Goal: Task Accomplishment & Management: Use online tool/utility

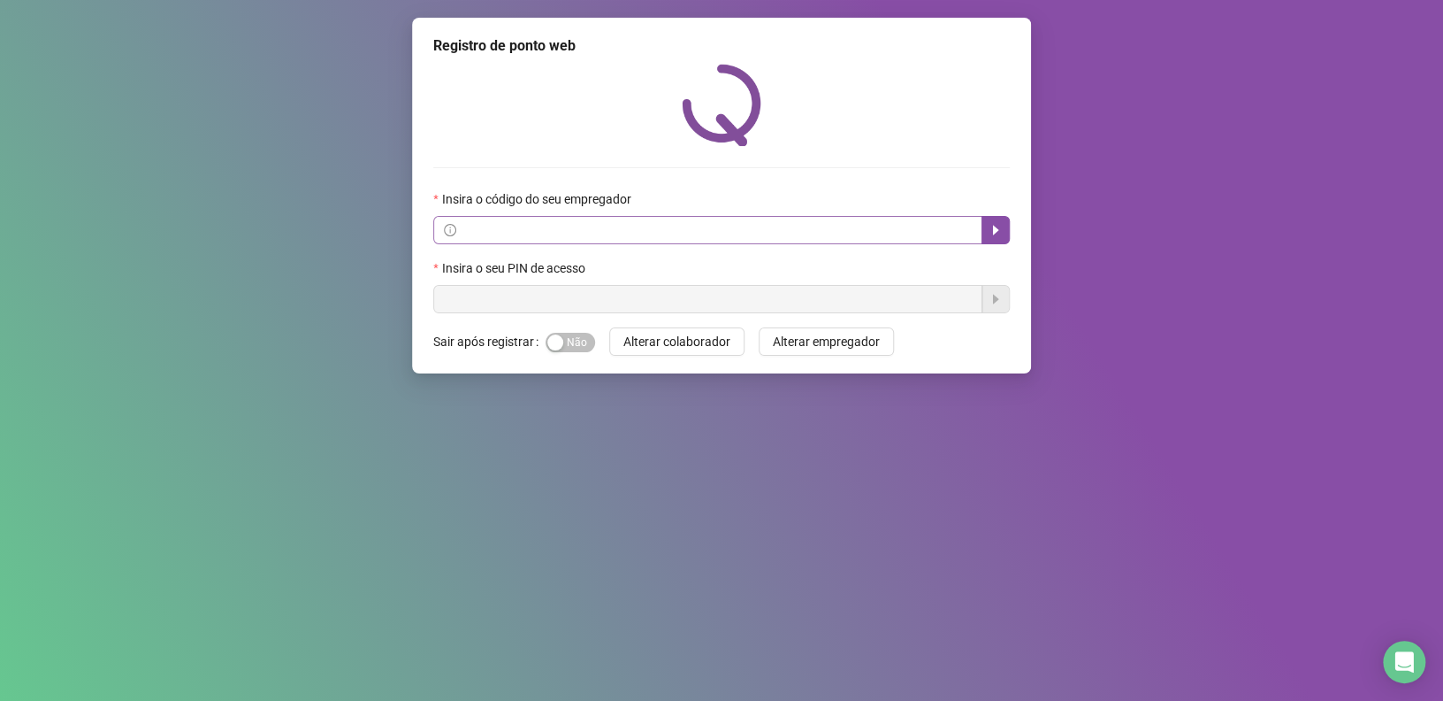
click at [631, 218] on span at bounding box center [707, 230] width 549 height 28
click at [651, 228] on input "text" at bounding box center [716, 229] width 512 height 19
click at [989, 234] on icon "caret-right" at bounding box center [996, 230] width 14 height 14
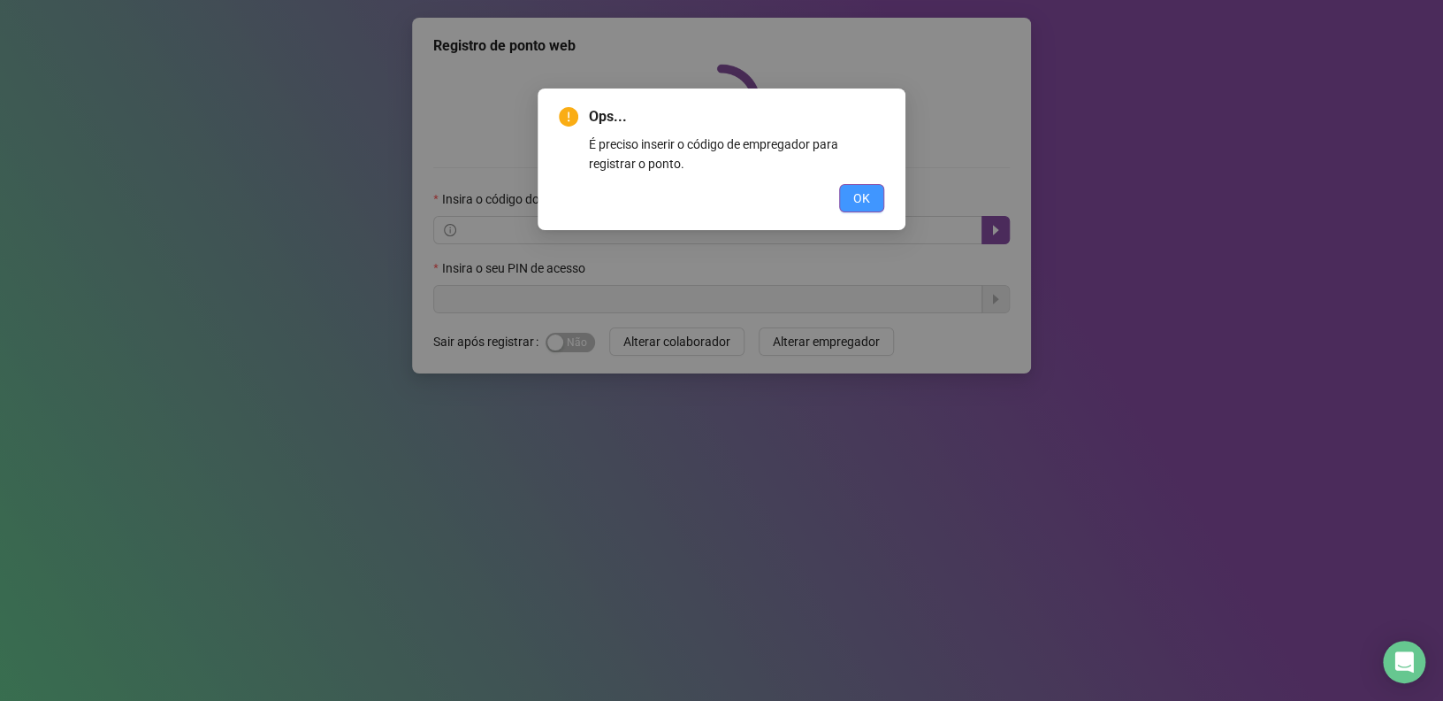
click at [857, 195] on span "OK" at bounding box center [862, 197] width 17 height 19
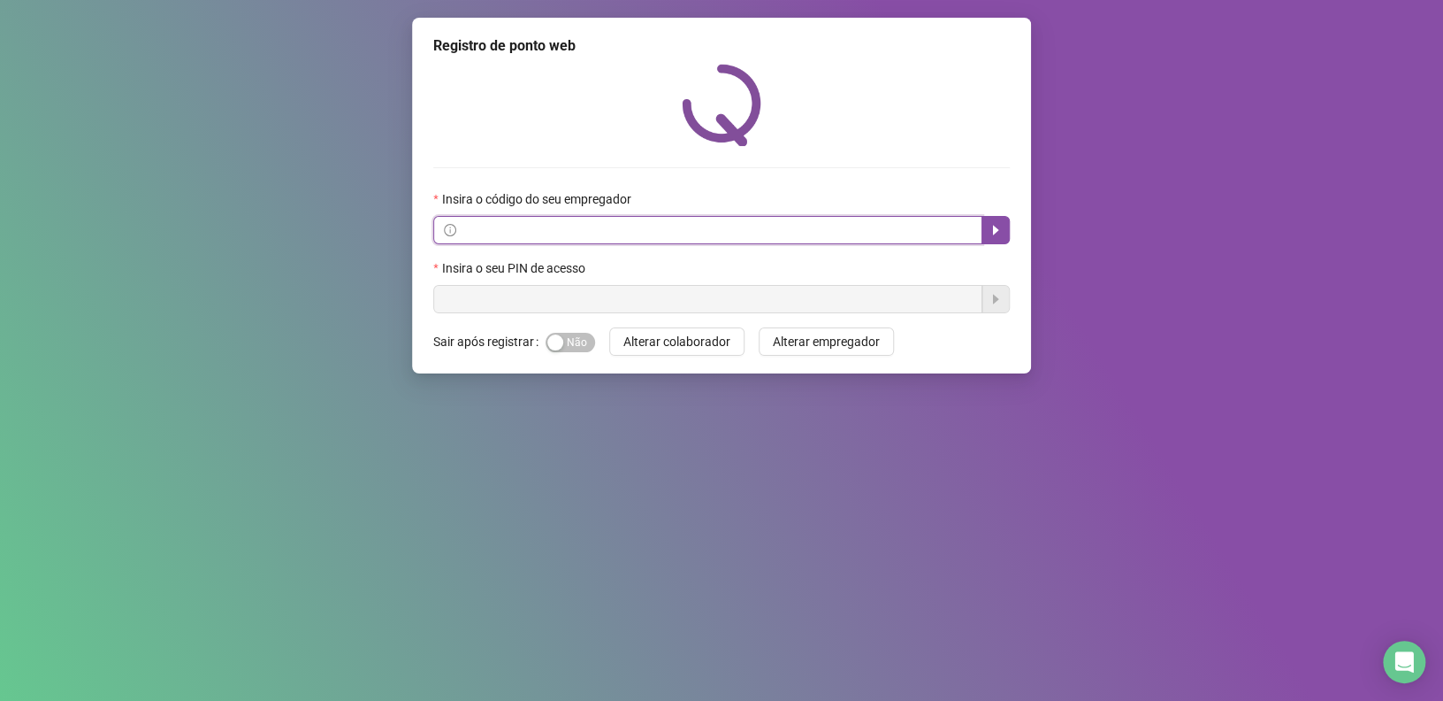
click at [785, 237] on input "text" at bounding box center [716, 229] width 512 height 19
click at [995, 241] on button "button" at bounding box center [996, 230] width 28 height 28
type input "**********"
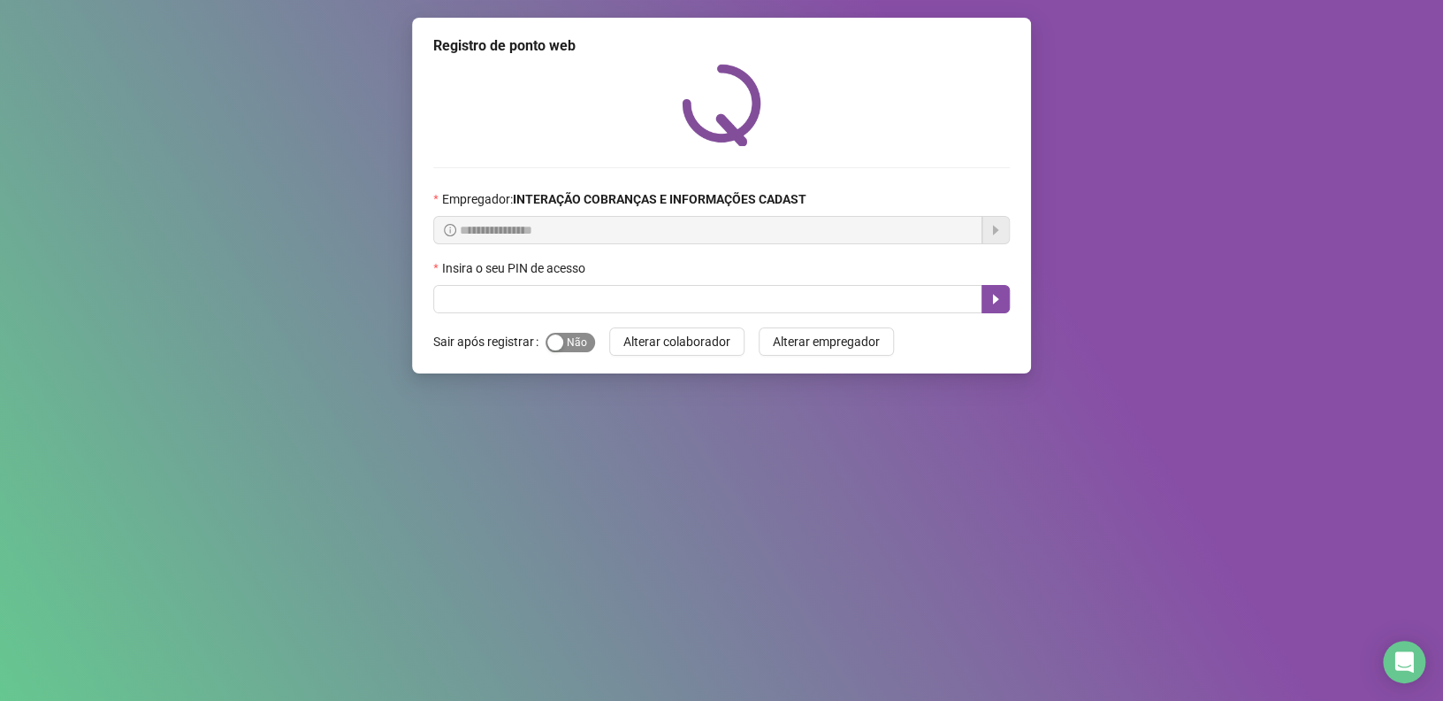
click at [556, 345] on div "button" at bounding box center [556, 342] width 16 height 16
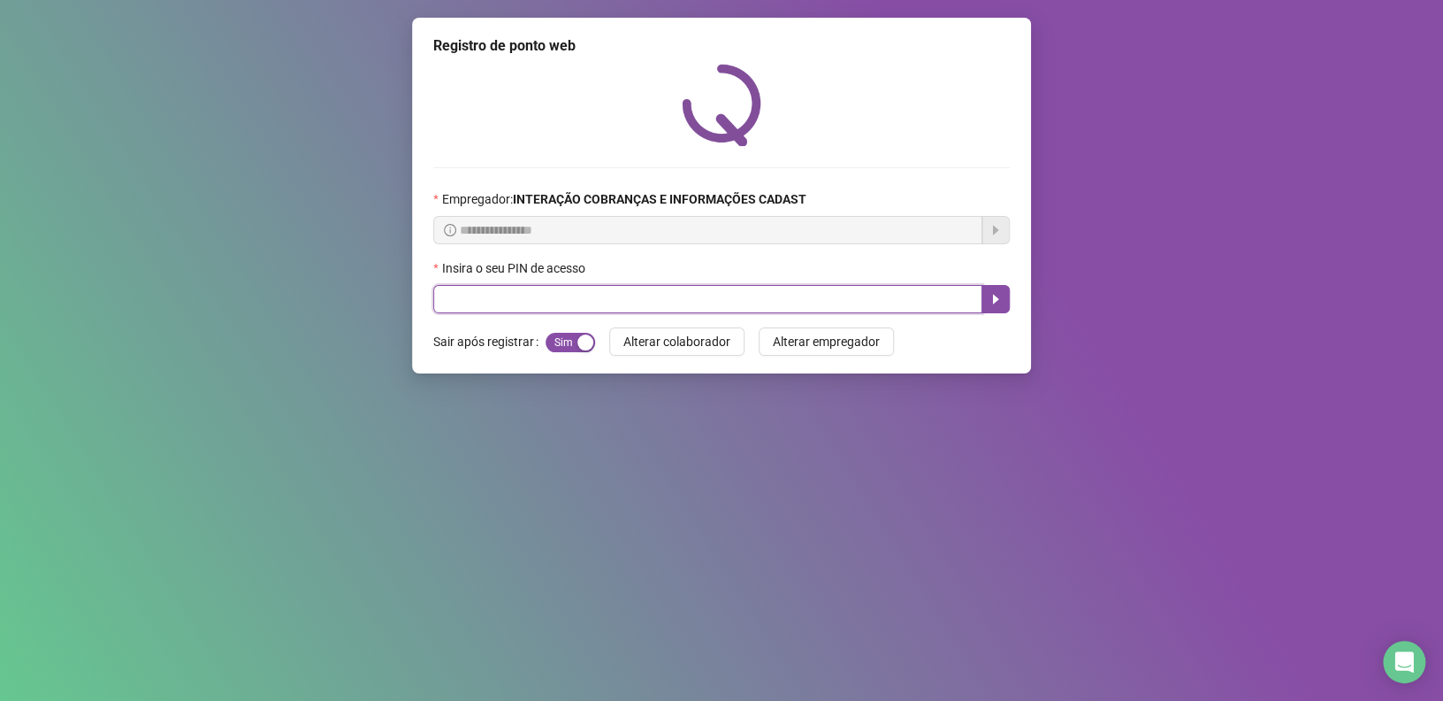
click at [786, 291] on input "text" at bounding box center [707, 299] width 549 height 28
type input "*****"
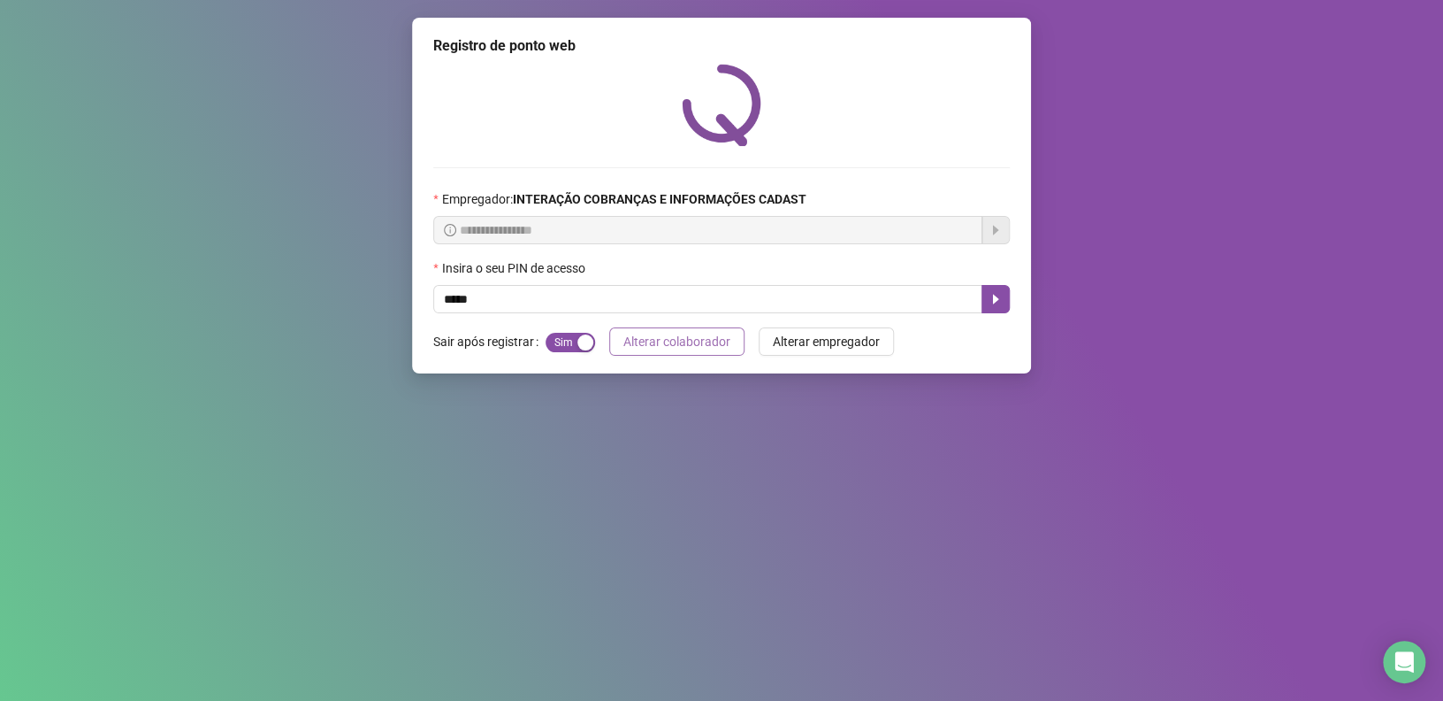
click at [710, 348] on span "Alterar colaborador" at bounding box center [677, 341] width 107 height 19
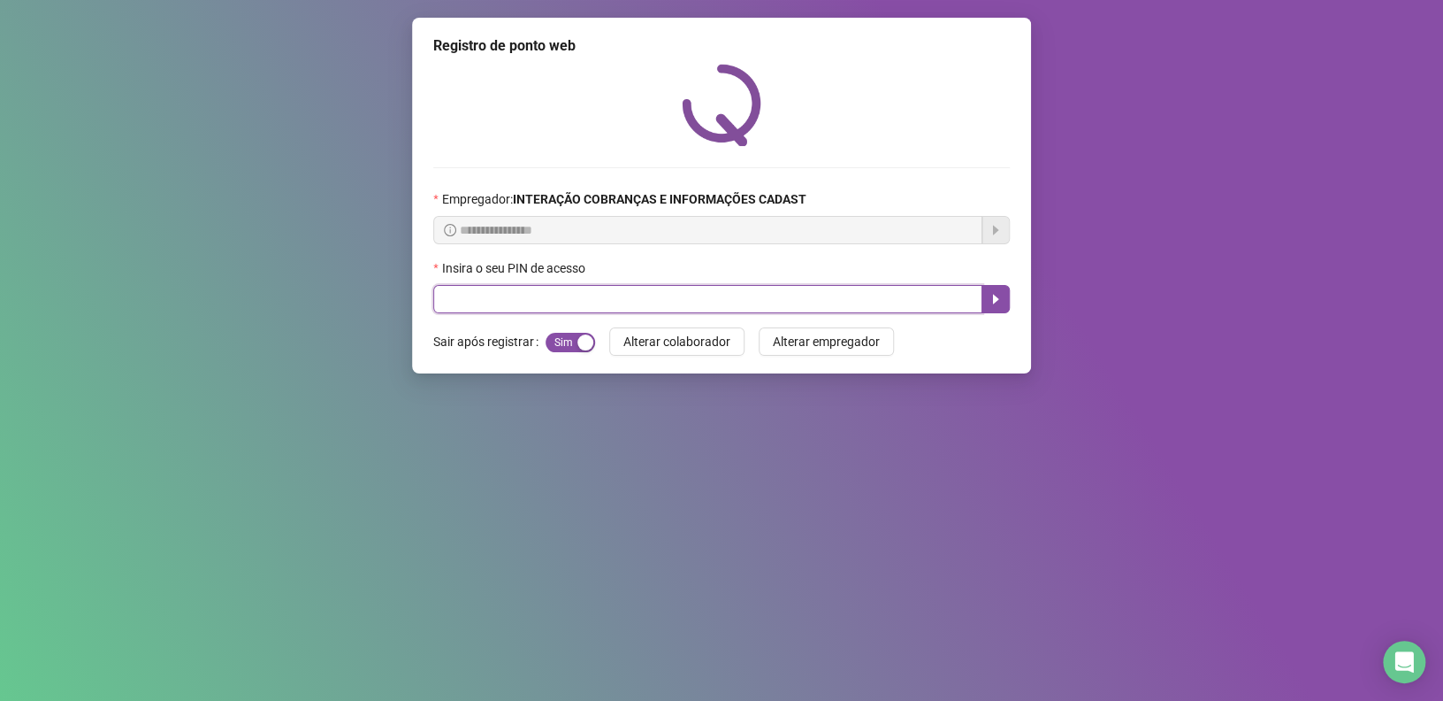
click at [844, 307] on input "text" at bounding box center [707, 299] width 549 height 28
type input "*****"
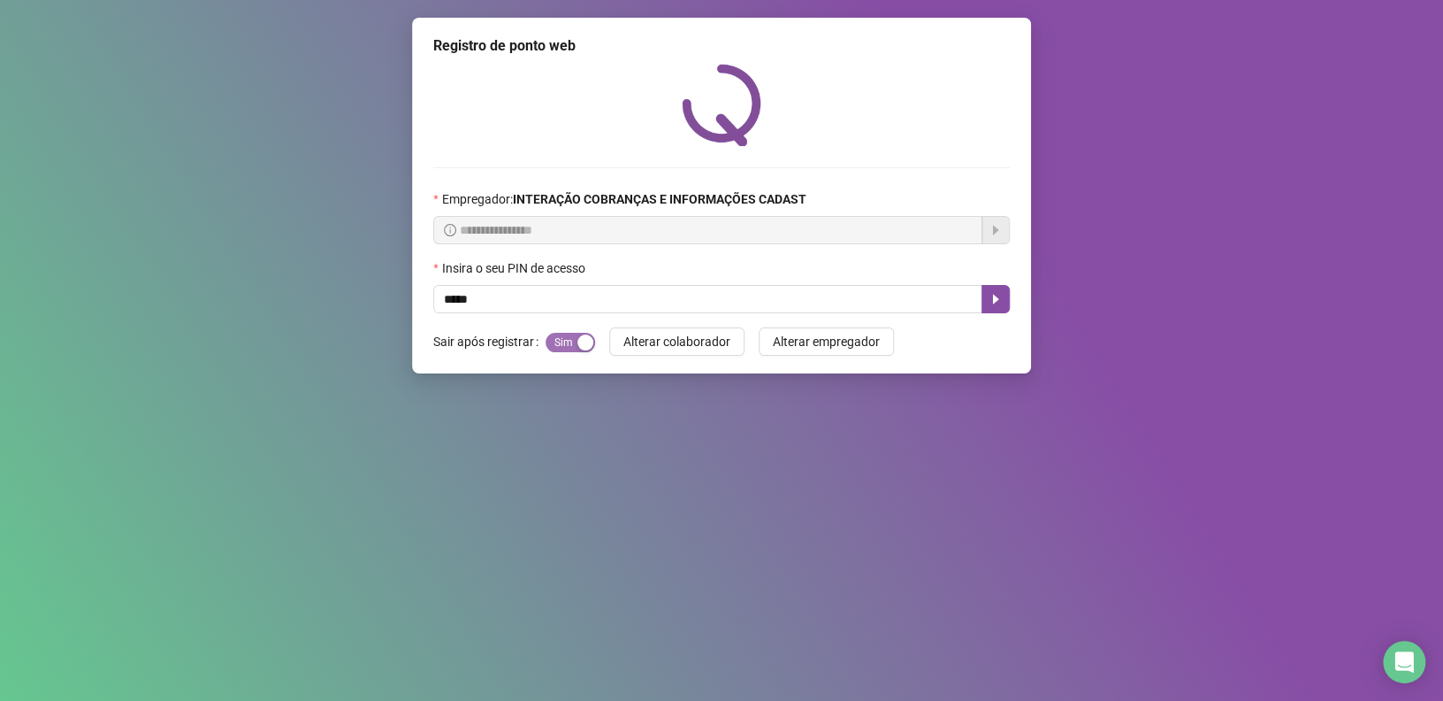
click at [578, 349] on div "button" at bounding box center [586, 342] width 16 height 16
click at [555, 346] on div "button" at bounding box center [556, 342] width 16 height 16
click at [997, 296] on icon "caret-right" at bounding box center [996, 299] width 14 height 14
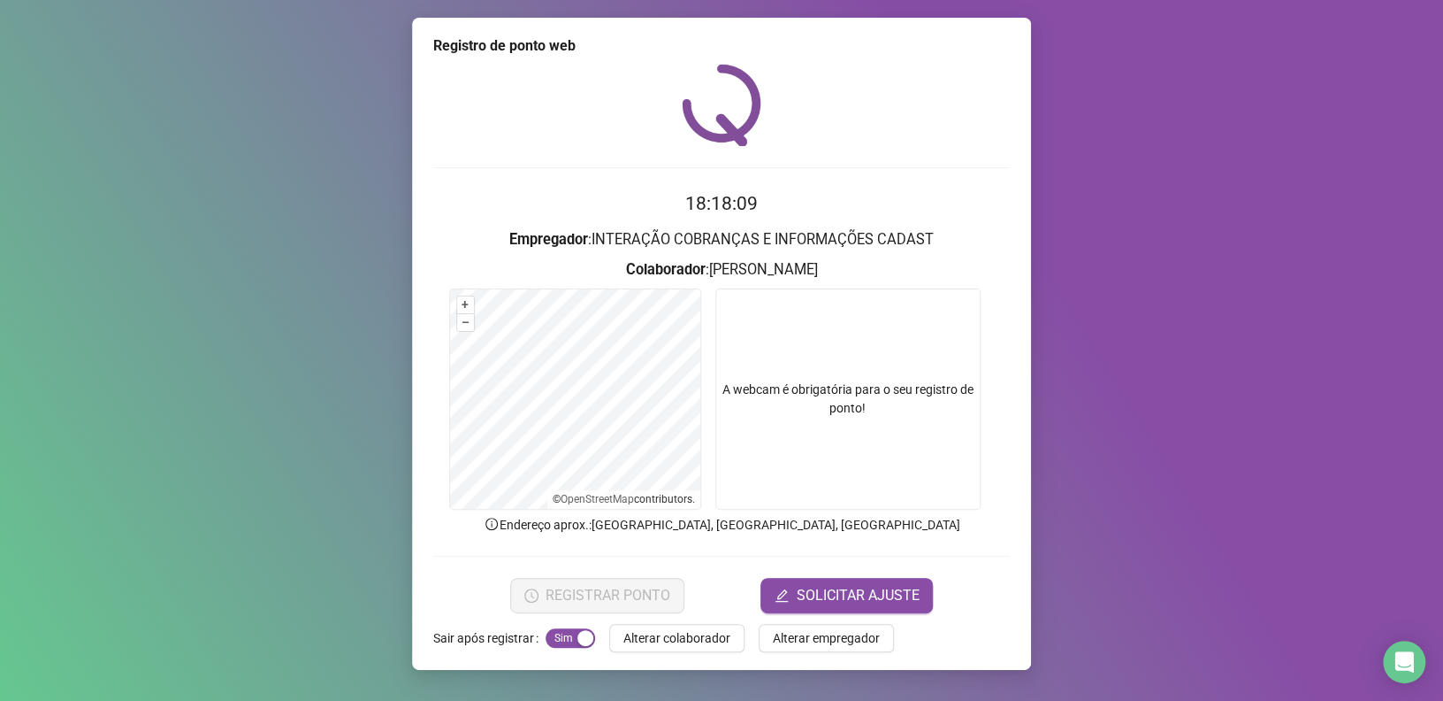
click at [852, 387] on video at bounding box center [848, 398] width 265 height 221
click at [810, 417] on video at bounding box center [848, 398] width 265 height 221
click at [812, 415] on video at bounding box center [848, 398] width 265 height 221
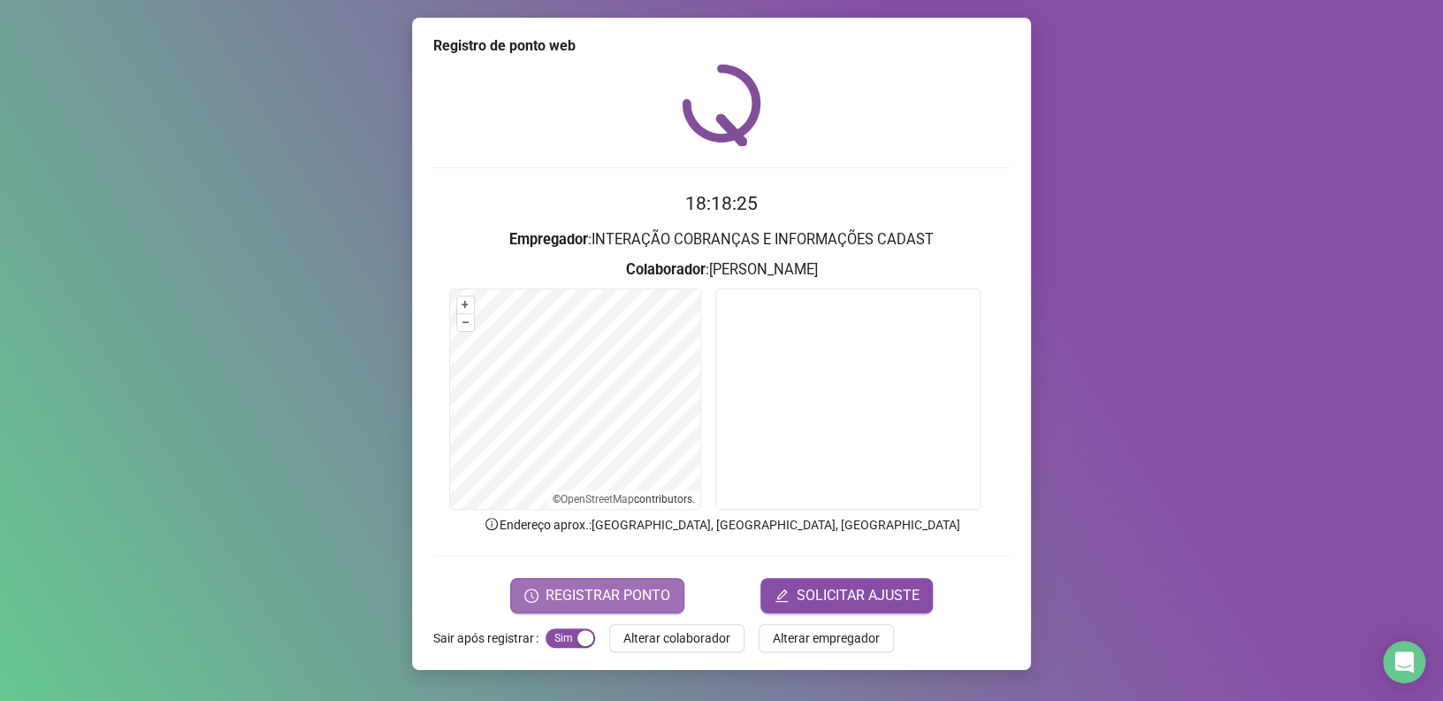
click at [623, 594] on span "REGISTRAR PONTO" at bounding box center [608, 595] width 125 height 21
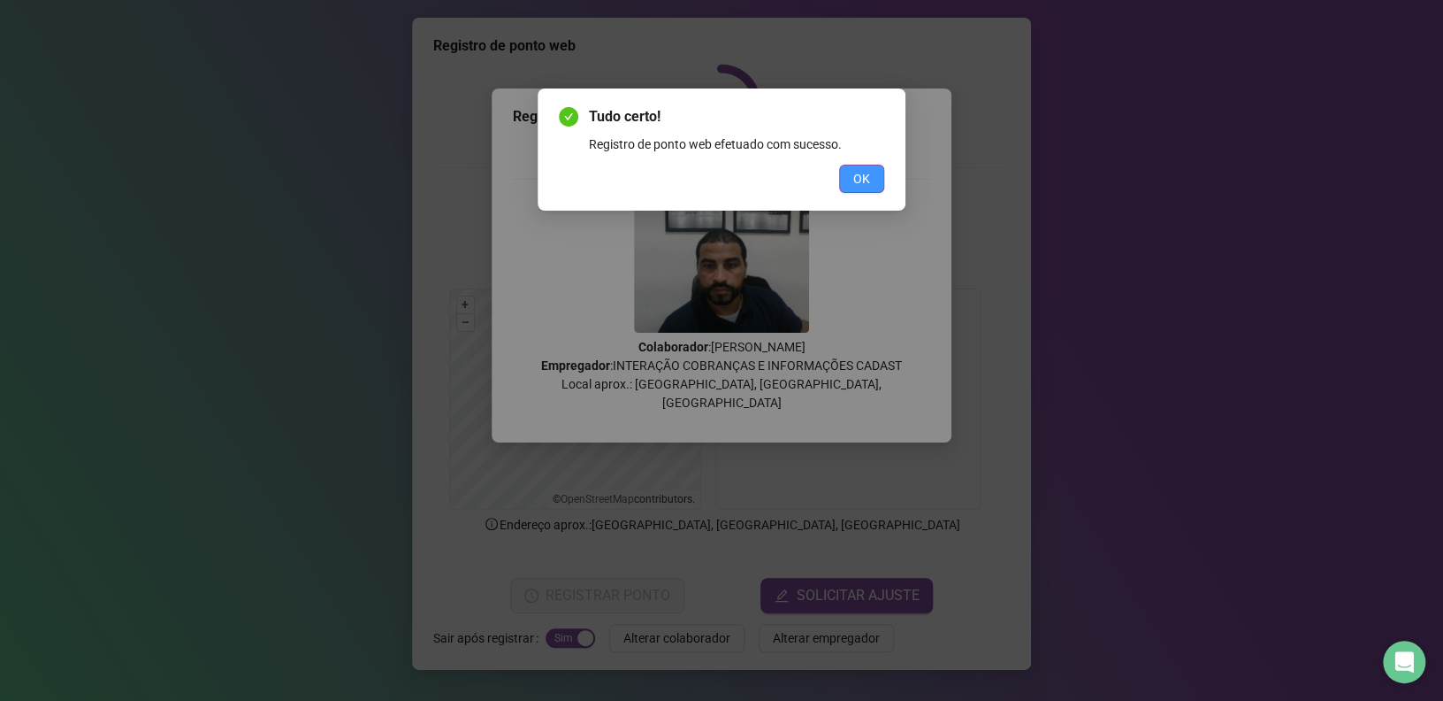
click at [867, 190] on button "OK" at bounding box center [861, 179] width 45 height 28
